Goal: Navigation & Orientation: Find specific page/section

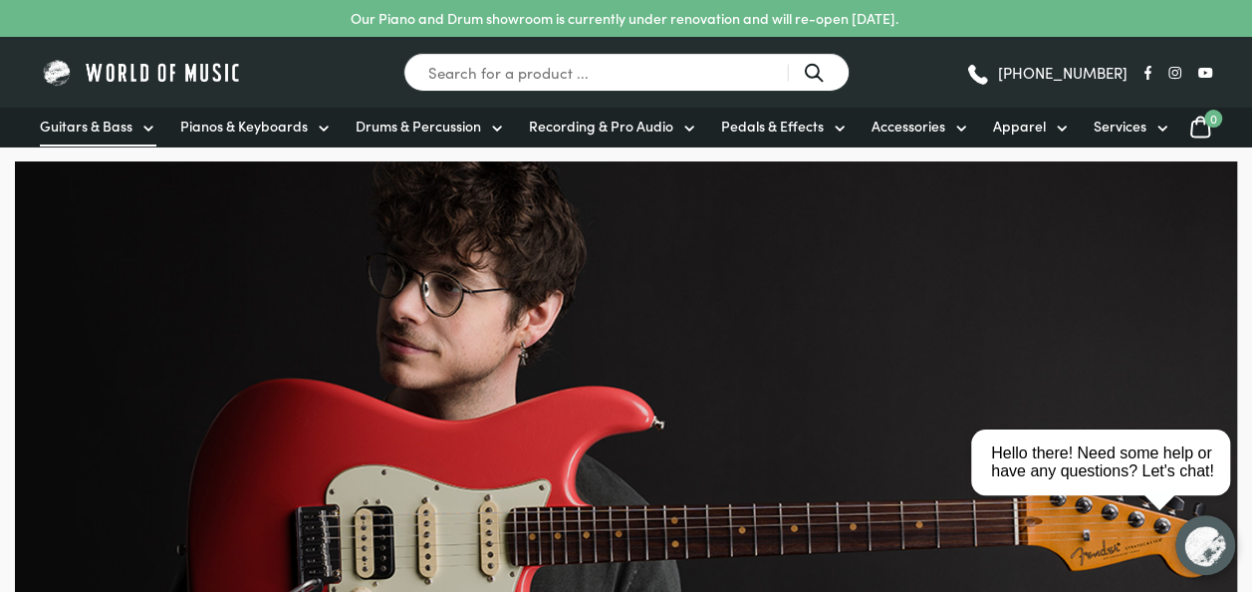
click at [133, 128] on link "Guitars & Bass" at bounding box center [98, 127] width 117 height 39
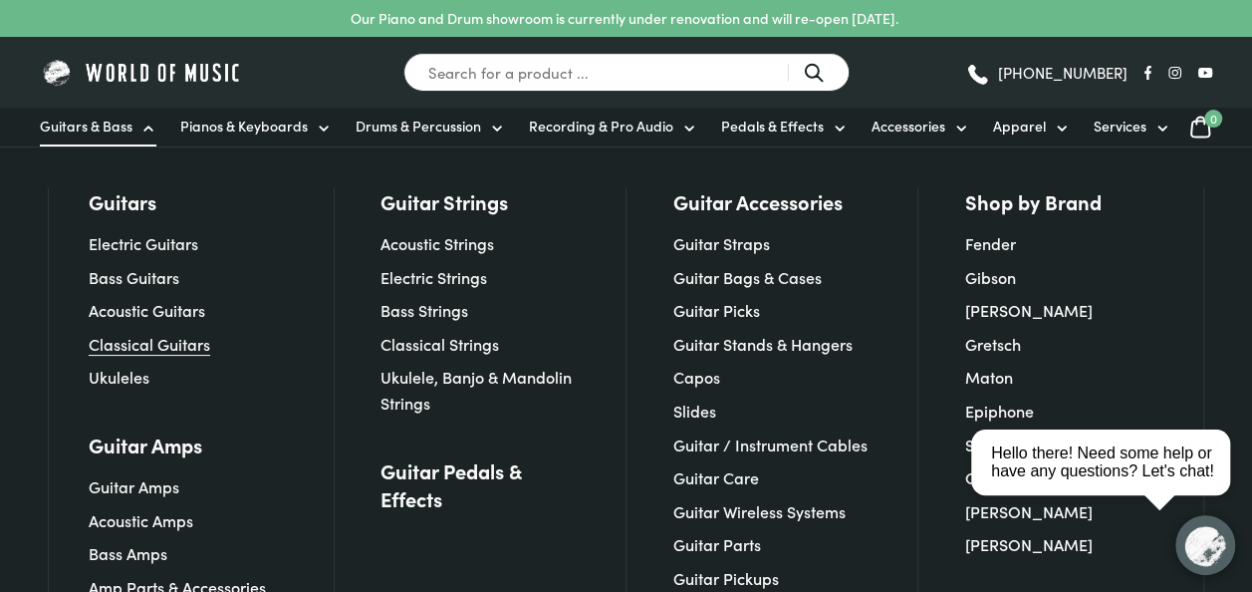
scroll to position [100, 0]
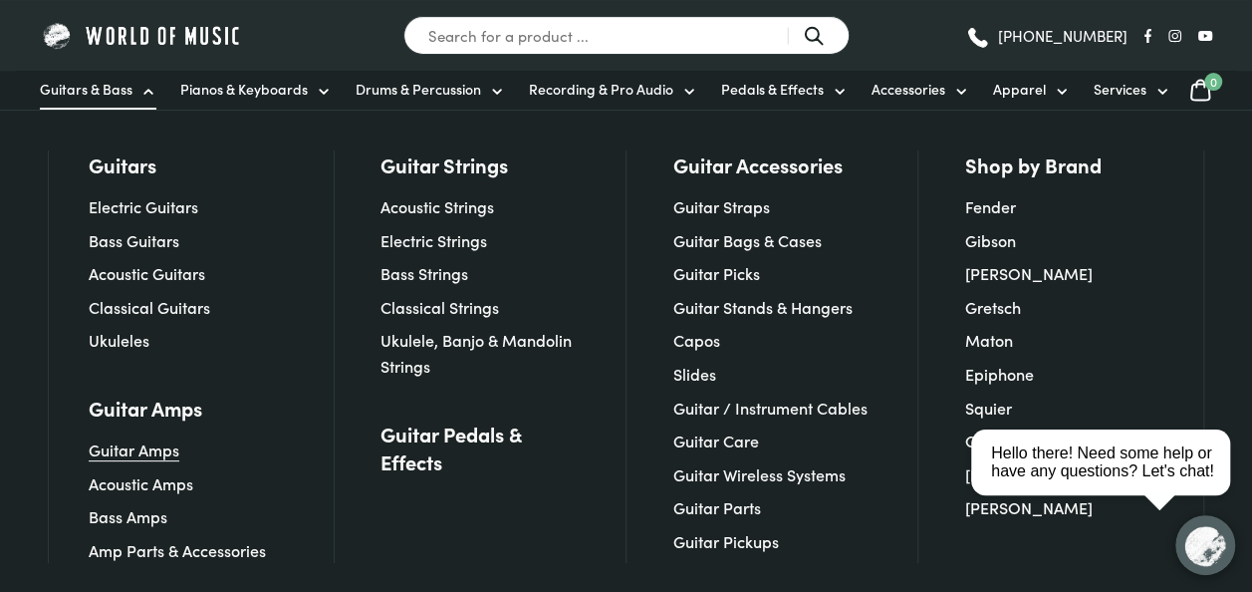
click at [165, 452] on link "Guitar Amps" at bounding box center [134, 449] width 91 height 22
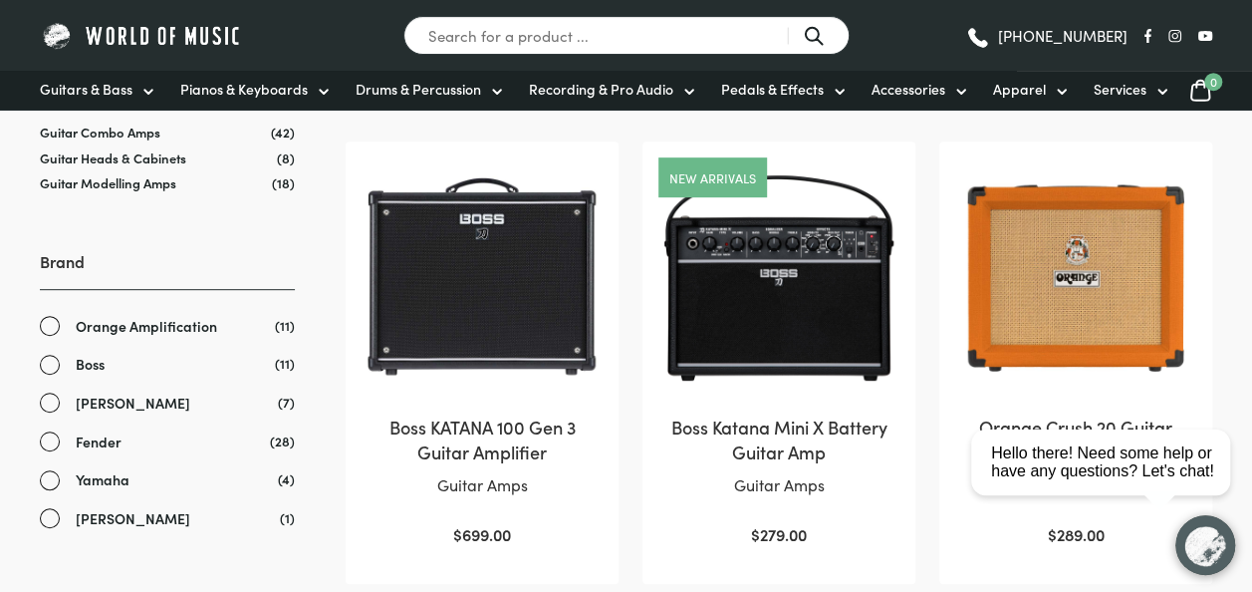
scroll to position [199, 0]
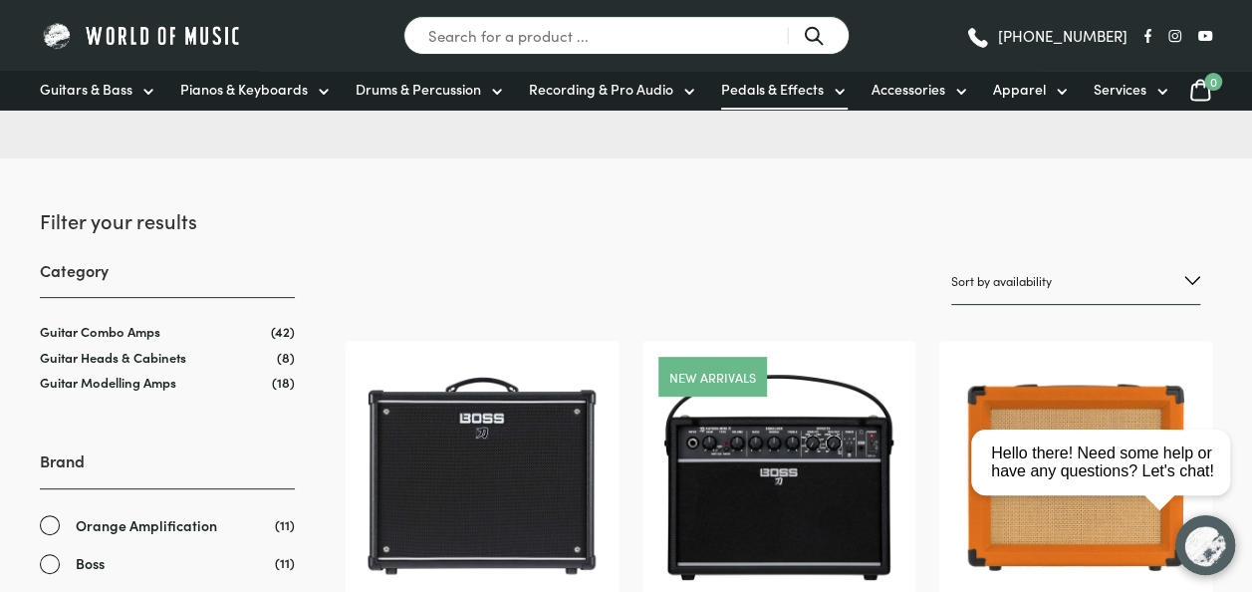
click at [768, 91] on span "Pedals & Effects" at bounding box center [772, 89] width 103 height 21
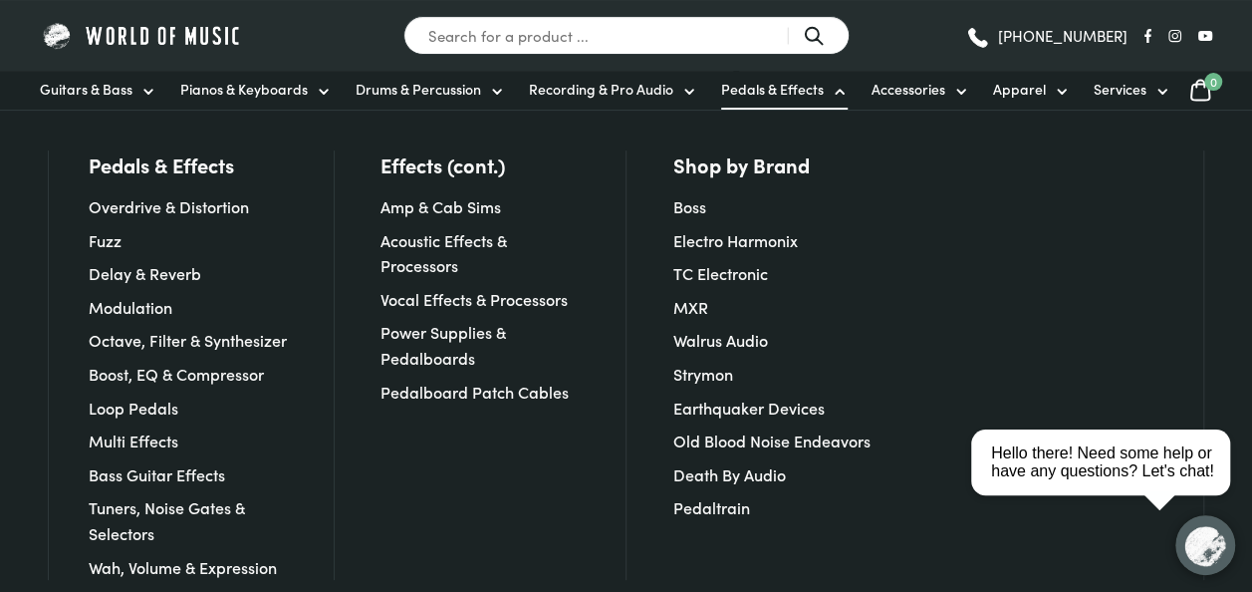
scroll to position [299, 0]
click at [464, 210] on link "Amp & Cab Sims" at bounding box center [441, 206] width 121 height 22
